Goal: Transaction & Acquisition: Purchase product/service

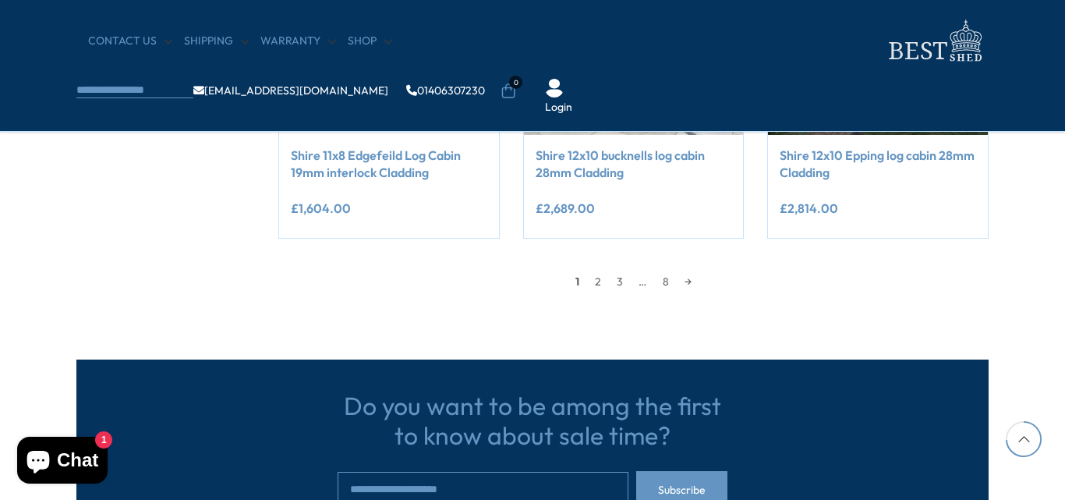
scroll to position [1403, 0]
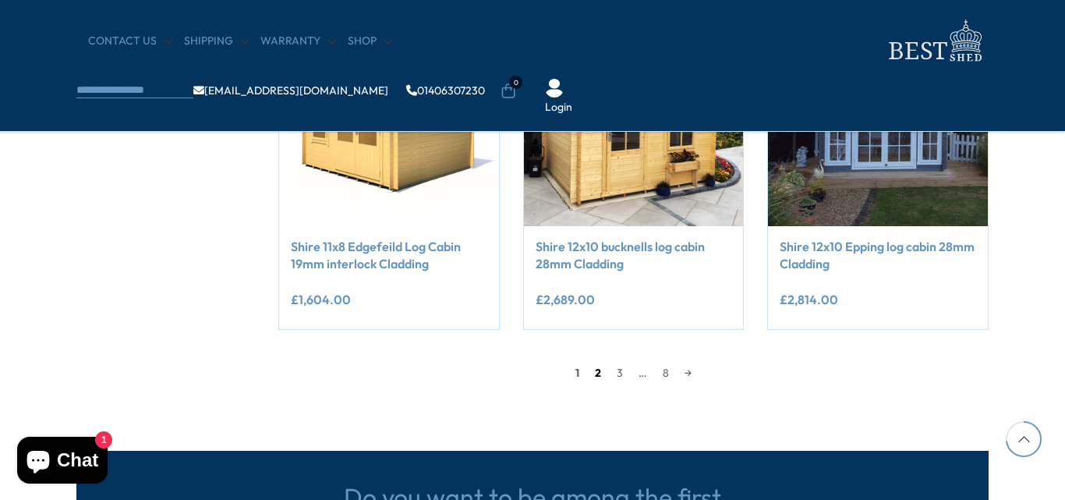
click at [592, 373] on link "2" at bounding box center [598, 372] width 22 height 23
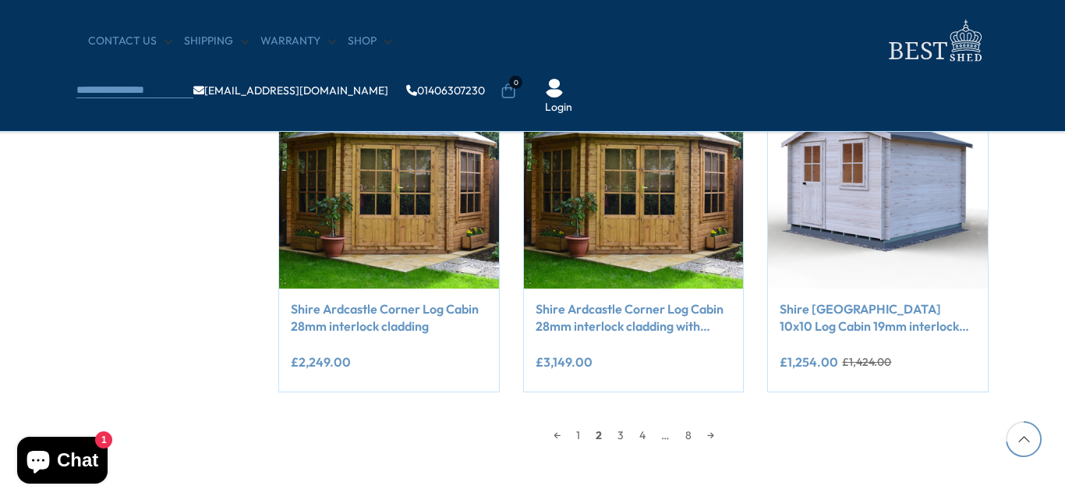
scroll to position [1388, 0]
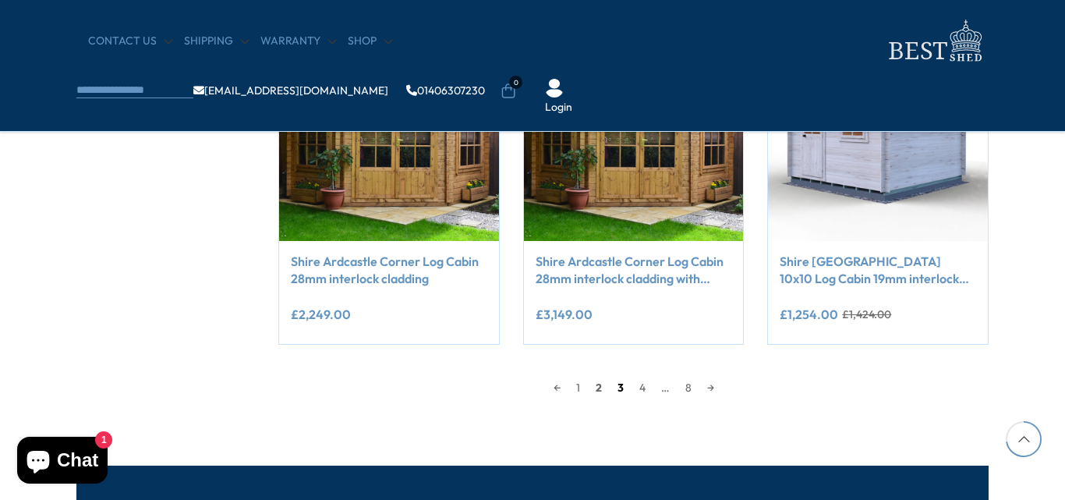
click at [622, 387] on link "3" at bounding box center [621, 387] width 22 height 23
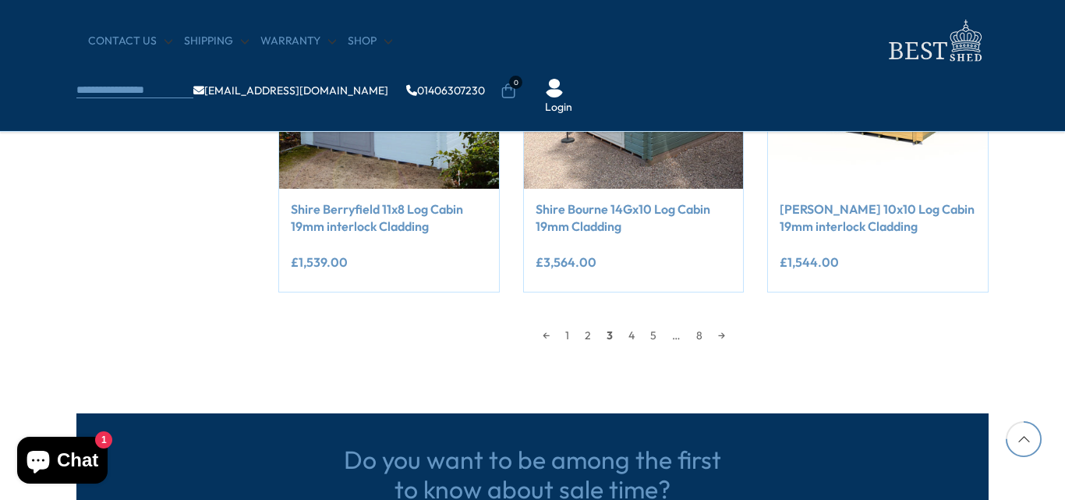
scroll to position [1466, 0]
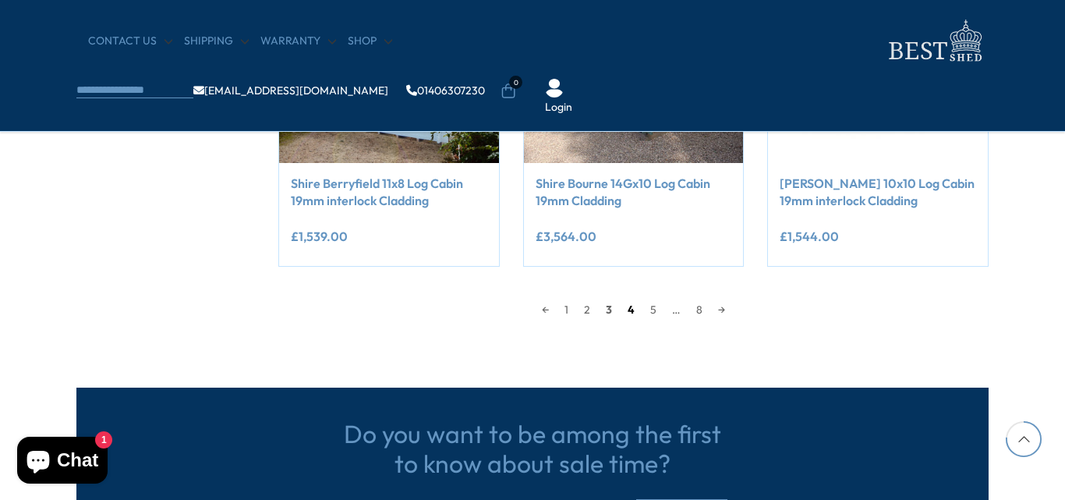
click at [625, 307] on link "4" at bounding box center [631, 309] width 23 height 23
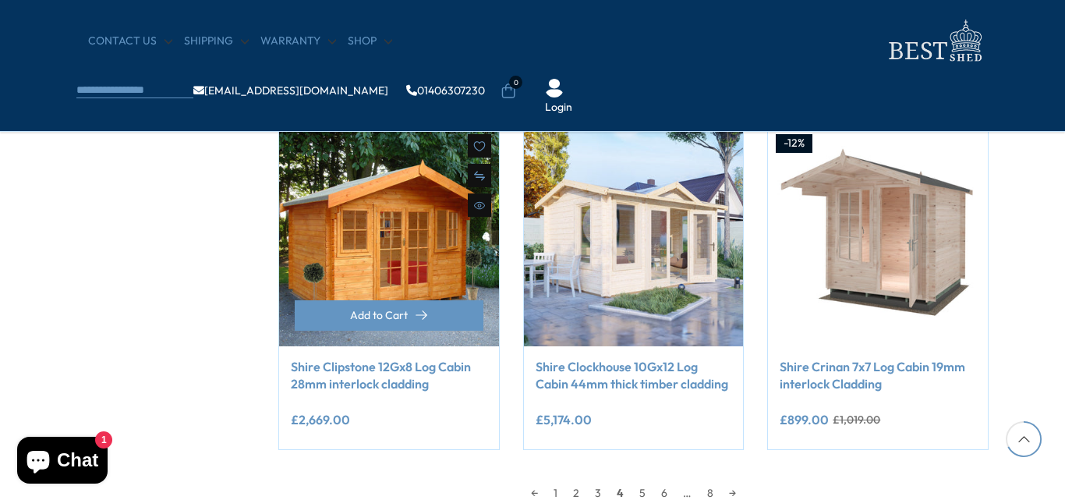
scroll to position [1310, 0]
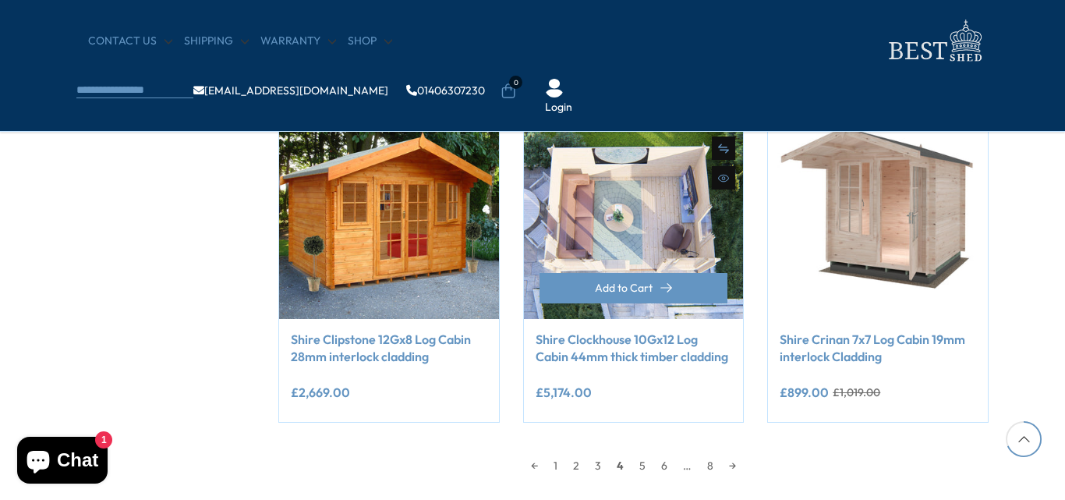
click at [663, 221] on img at bounding box center [634, 209] width 220 height 220
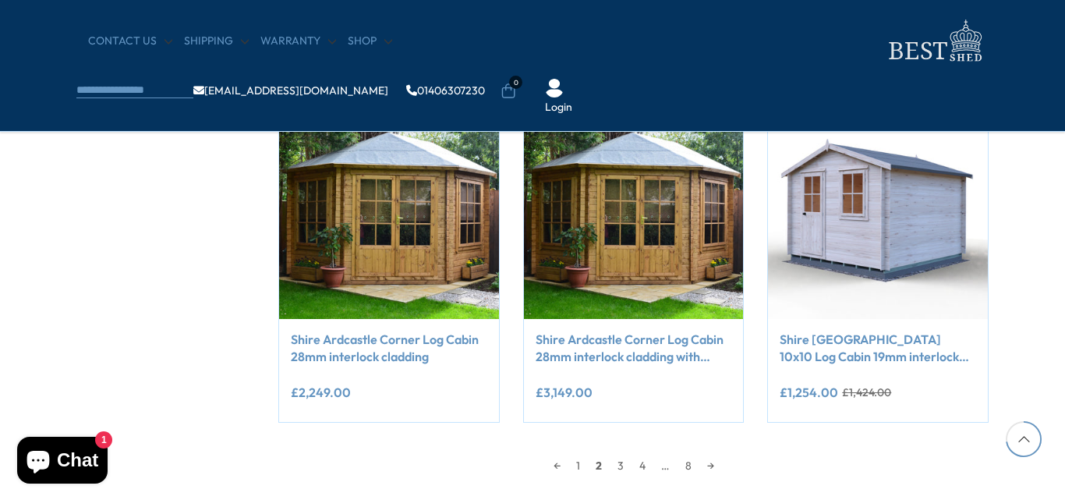
scroll to position [1388, 0]
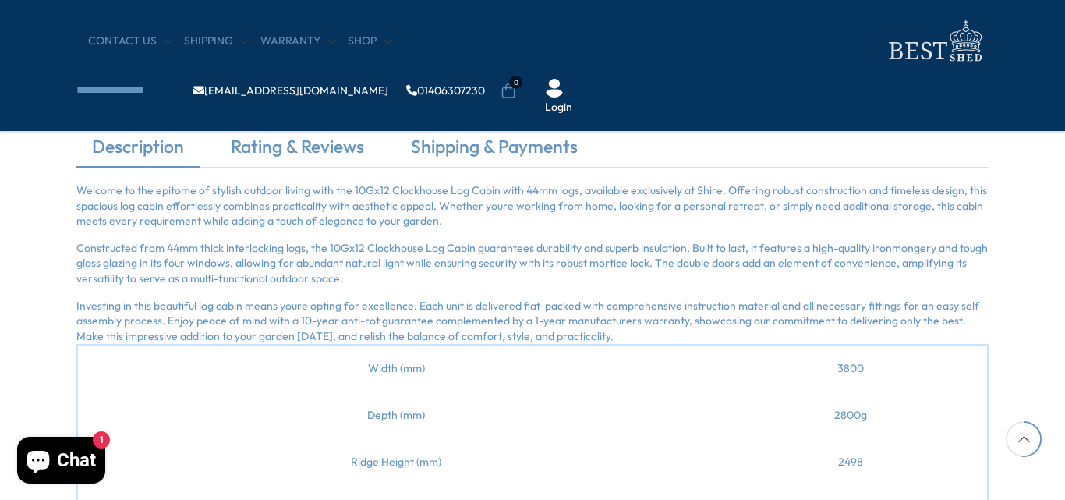
scroll to position [1091, 0]
